Goal: Task Accomplishment & Management: Manage account settings

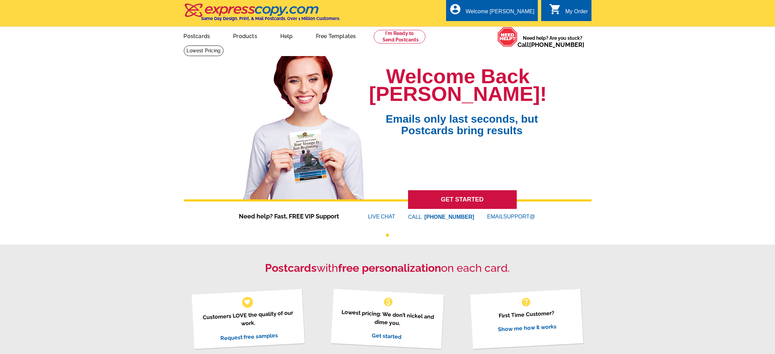
click at [514, 30] on link "My Account" at bounding box center [519, 32] width 27 height 5
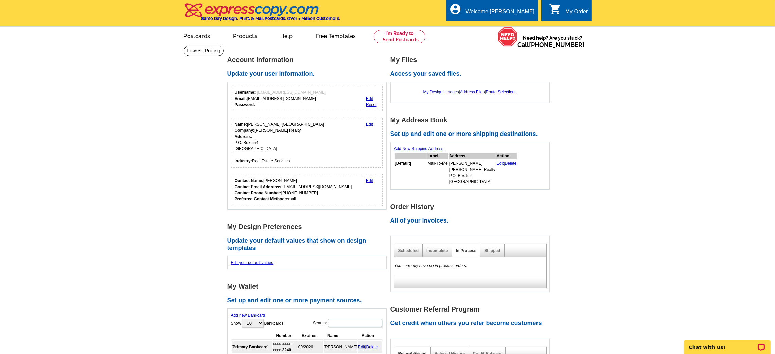
click at [519, 42] on link "Logout" at bounding box center [525, 44] width 16 height 5
